Goal: Navigation & Orientation: Find specific page/section

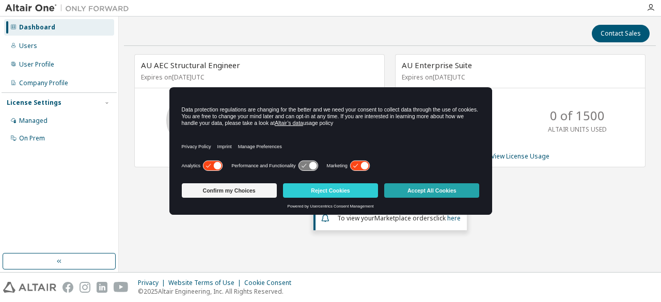
click at [422, 196] on button "Accept All Cookies" at bounding box center [431, 190] width 95 height 14
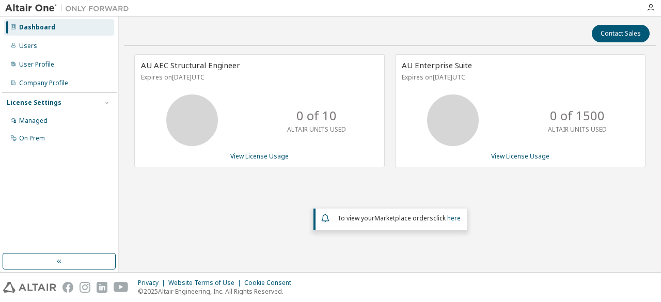
drag, startPoint x: 430, startPoint y: 61, endPoint x: 459, endPoint y: 78, distance: 33.3
click at [458, 78] on div "AU Enterprise Suite Expires on [DATE] UTC" at bounding box center [519, 72] width 249 height 34
click at [466, 71] on div "AU Enterprise Suite Expires on [DATE] UTC" at bounding box center [519, 72] width 249 height 34
drag, startPoint x: 442, startPoint y: 60, endPoint x: 448, endPoint y: 73, distance: 13.6
click at [448, 73] on div "AU Enterprise Suite Expires on [DATE] UTC" at bounding box center [519, 72] width 249 height 34
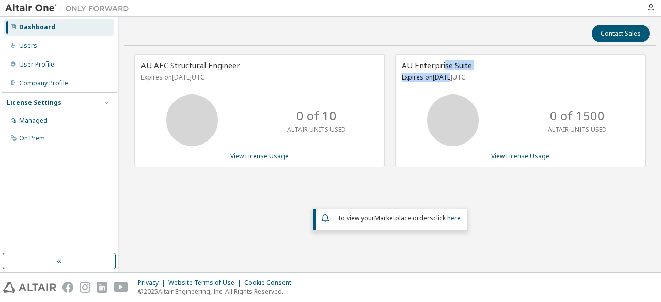
click at [446, 73] on p "Expires on [DATE] UTC" at bounding box center [519, 77] width 234 height 9
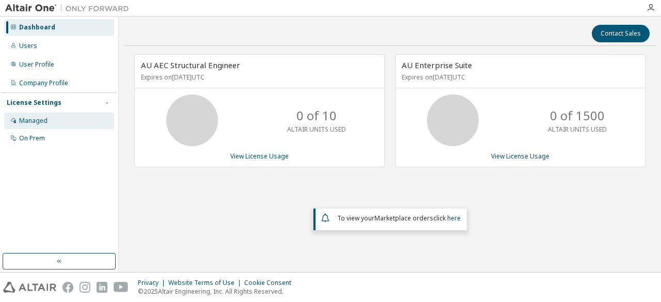
click at [34, 120] on div "Managed" at bounding box center [33, 121] width 28 height 8
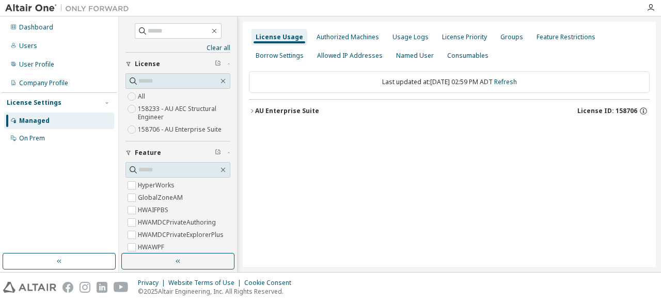
click at [252, 111] on icon "button" at bounding box center [252, 111] width 2 height 4
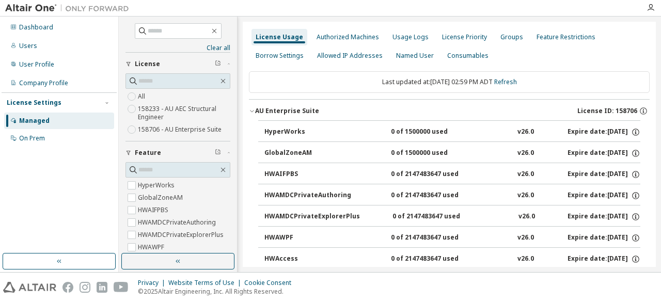
click at [251, 108] on icon "button" at bounding box center [252, 111] width 6 height 6
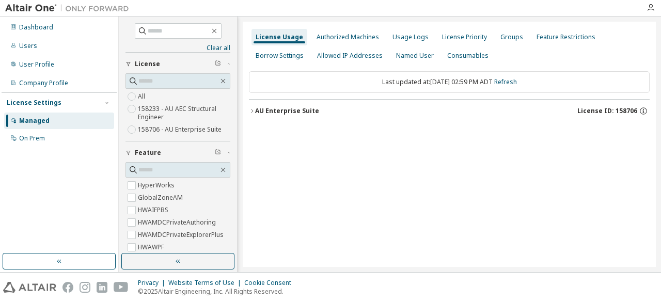
click at [279, 112] on div "AU Enterprise Suite" at bounding box center [287, 111] width 64 height 8
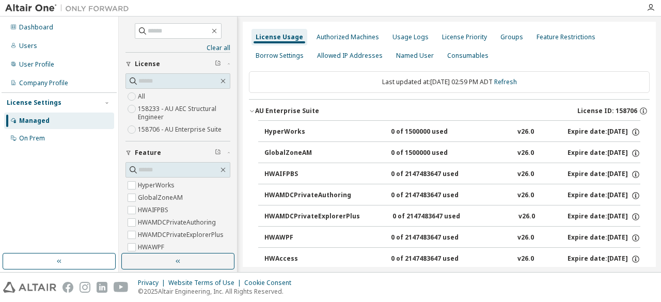
click at [249, 112] on icon "button" at bounding box center [252, 111] width 6 height 6
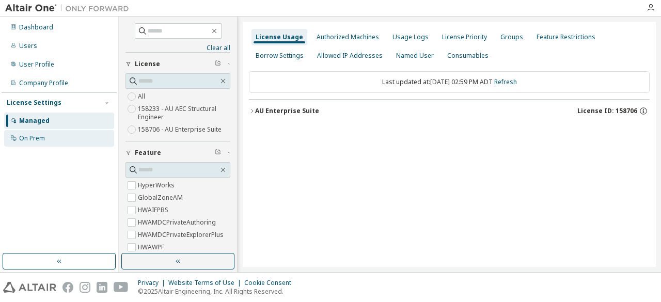
click at [49, 140] on div "On Prem" at bounding box center [59, 138] width 110 height 17
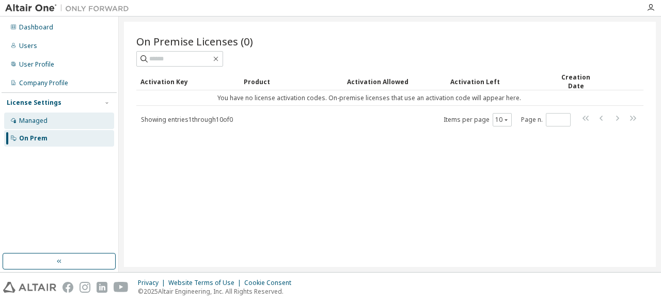
click at [57, 123] on div "Managed" at bounding box center [59, 121] width 110 height 17
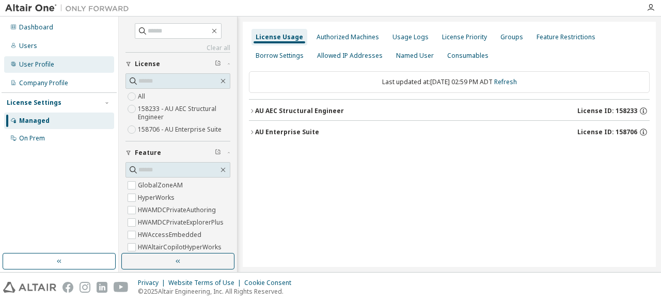
click at [55, 63] on div "User Profile" at bounding box center [59, 64] width 110 height 17
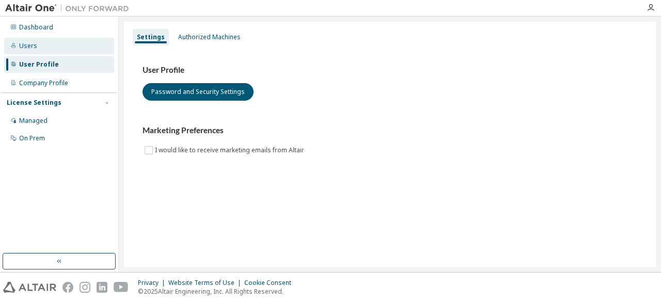
click at [45, 43] on div "Users" at bounding box center [59, 46] width 110 height 17
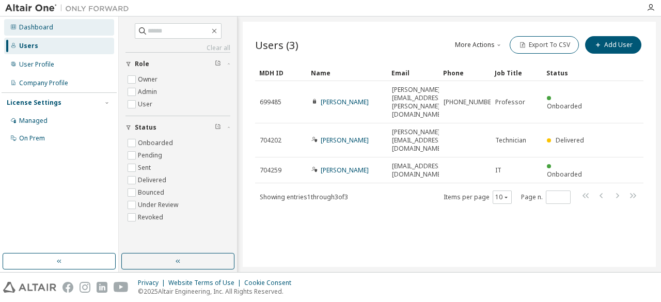
click at [54, 25] on div "Dashboard" at bounding box center [59, 27] width 110 height 17
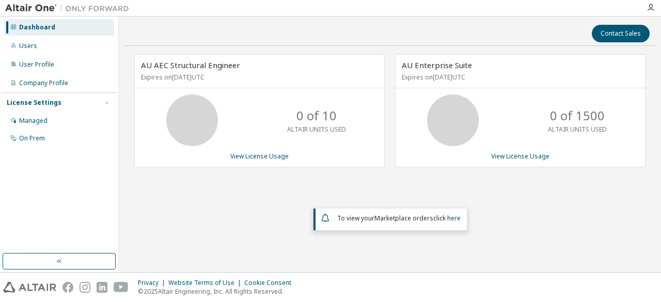
click at [460, 67] on span "AU Enterprise Suite" at bounding box center [437, 65] width 70 height 10
click at [517, 153] on link "View License Usage" at bounding box center [520, 156] width 58 height 9
click at [512, 155] on link "View License Usage" at bounding box center [520, 156] width 58 height 9
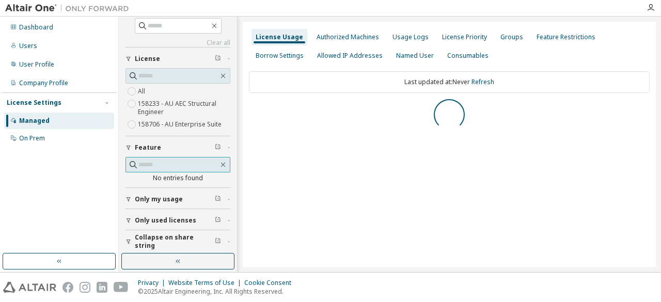
scroll to position [7, 0]
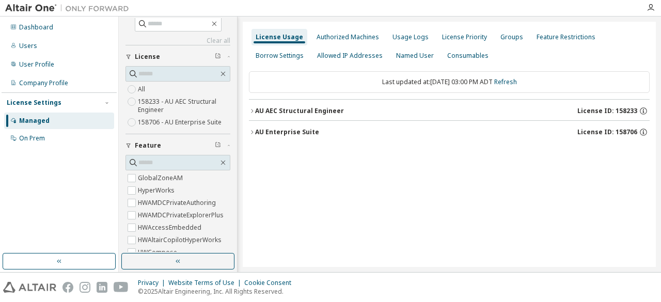
click at [317, 111] on div "AU AEC Structural Engineer" at bounding box center [299, 111] width 89 height 8
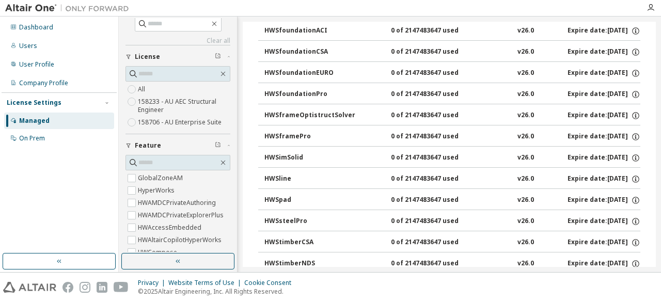
scroll to position [955, 0]
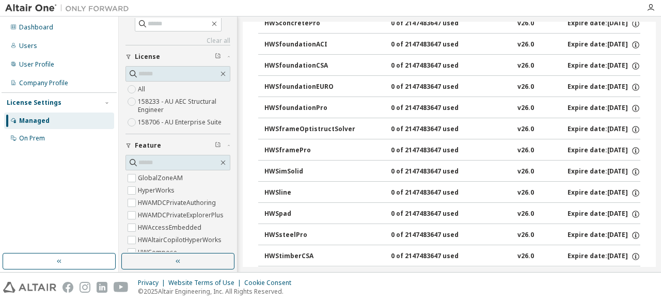
click at [292, 146] on div "HWSframePro" at bounding box center [310, 150] width 93 height 9
click at [298, 146] on div "HWSframePro" at bounding box center [310, 150] width 93 height 9
click at [631, 146] on icon "button" at bounding box center [635, 150] width 9 height 9
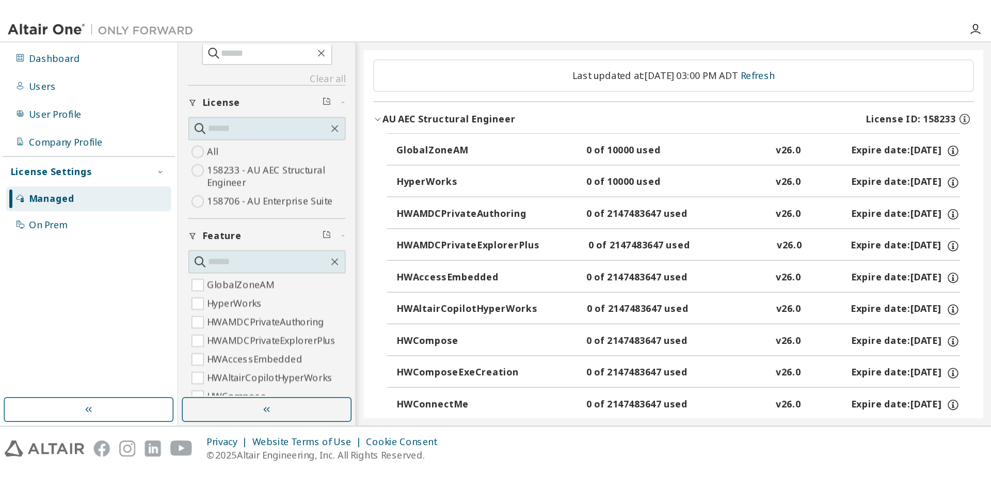
scroll to position [0, 0]
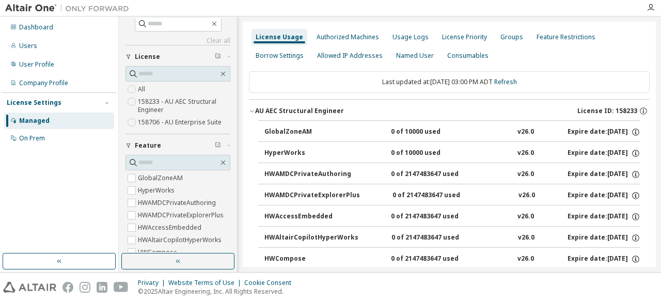
click at [251, 111] on icon "button" at bounding box center [252, 111] width 4 height 2
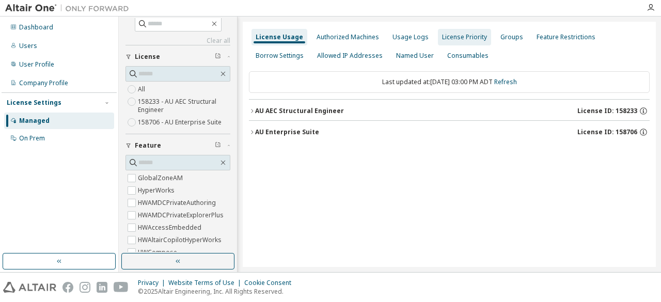
click at [458, 39] on div "License Priority" at bounding box center [464, 37] width 45 height 8
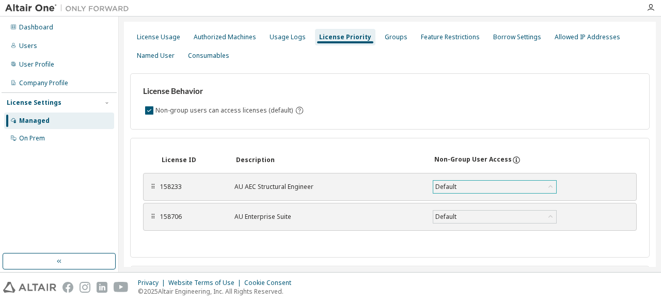
click at [521, 187] on div "Default" at bounding box center [494, 187] width 123 height 12
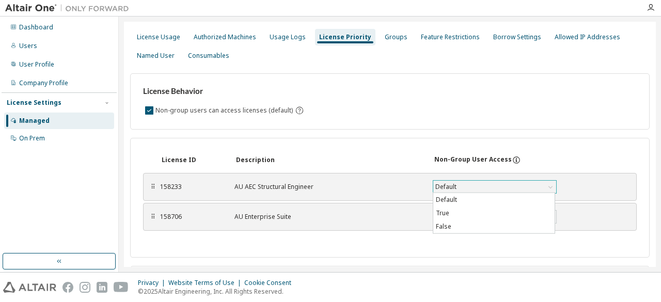
click at [521, 187] on div "Default" at bounding box center [494, 187] width 123 height 12
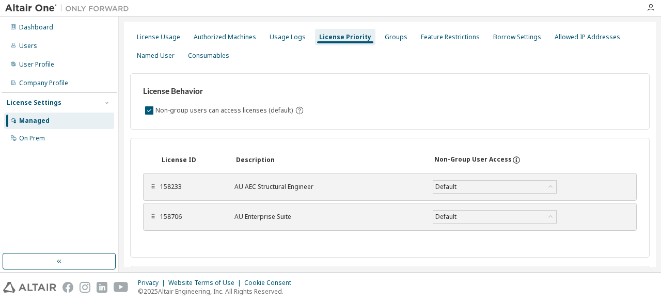
click at [43, 119] on div "Managed" at bounding box center [34, 121] width 30 height 8
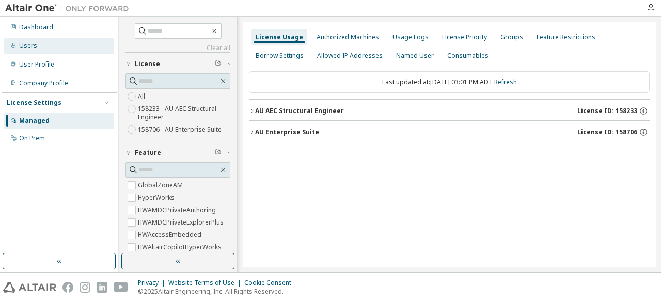
click at [62, 49] on div "Users" at bounding box center [59, 46] width 110 height 17
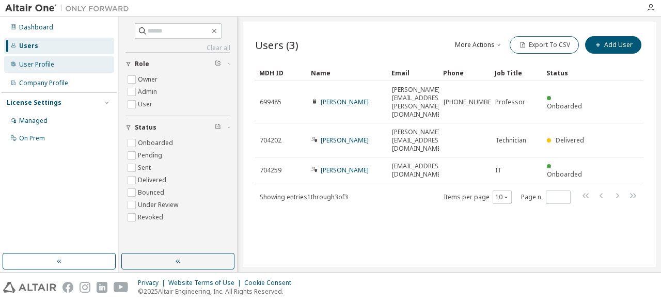
click at [36, 59] on div "User Profile" at bounding box center [59, 64] width 110 height 17
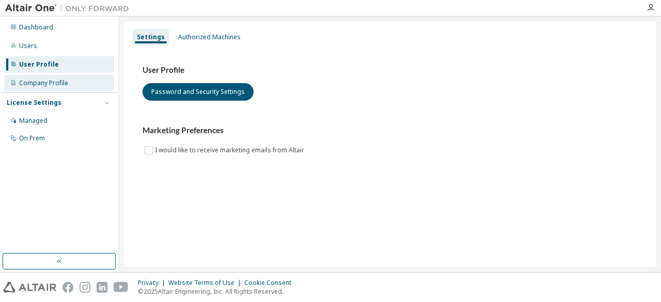
click at [51, 84] on div "Company Profile" at bounding box center [43, 83] width 49 height 8
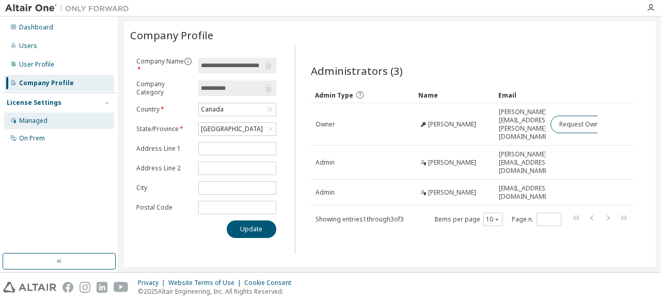
click at [45, 121] on div "Managed" at bounding box center [33, 121] width 28 height 8
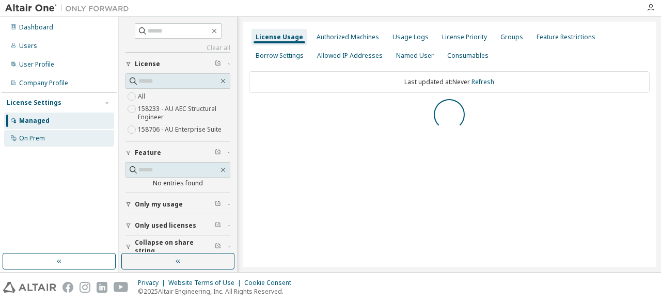
click at [44, 136] on div "On Prem" at bounding box center [32, 138] width 26 height 8
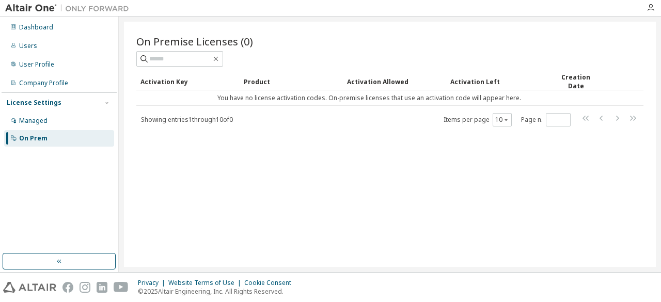
click at [32, 111] on div "License Settings Managed On Prem" at bounding box center [59, 119] width 115 height 55
click at [32, 118] on div "Managed" at bounding box center [33, 121] width 28 height 8
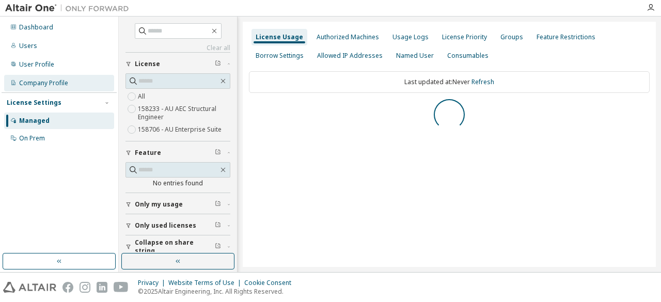
click at [42, 83] on div "Company Profile" at bounding box center [43, 83] width 49 height 8
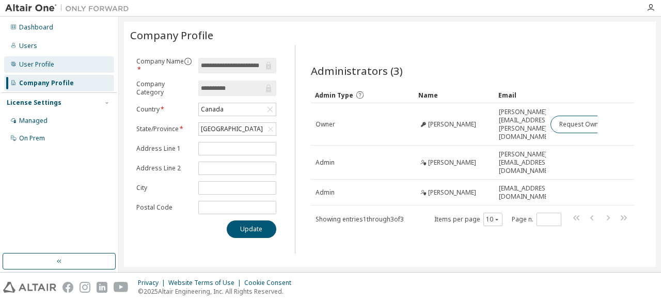
click at [44, 70] on div "User Profile" at bounding box center [59, 64] width 110 height 17
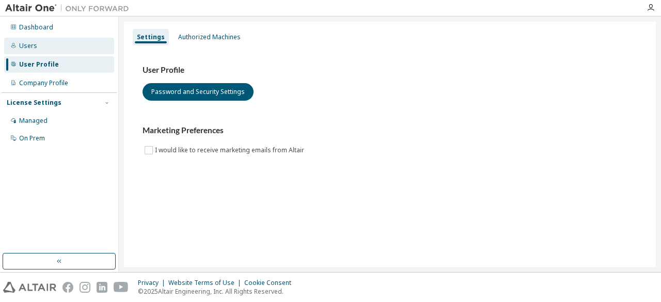
click at [46, 49] on div "Users" at bounding box center [59, 46] width 110 height 17
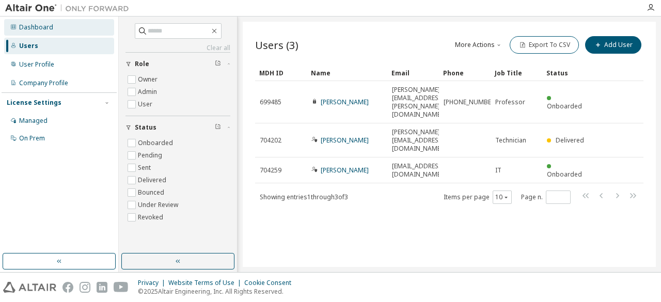
click at [43, 25] on div "Dashboard" at bounding box center [36, 27] width 34 height 8
